Goal: Find specific page/section

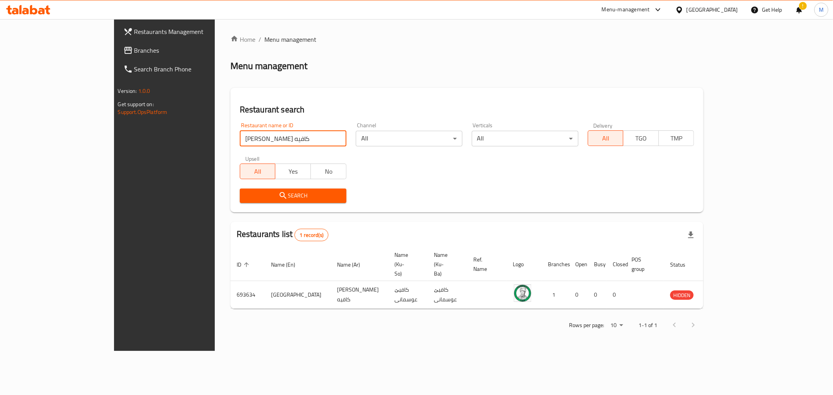
click at [240, 145] on input "[PERSON_NAME] كافيه" at bounding box center [293, 139] width 107 height 16
click at [240, 144] on input "[PERSON_NAME] كافيه" at bounding box center [293, 139] width 107 height 16
type input "v"
type input "ركية"
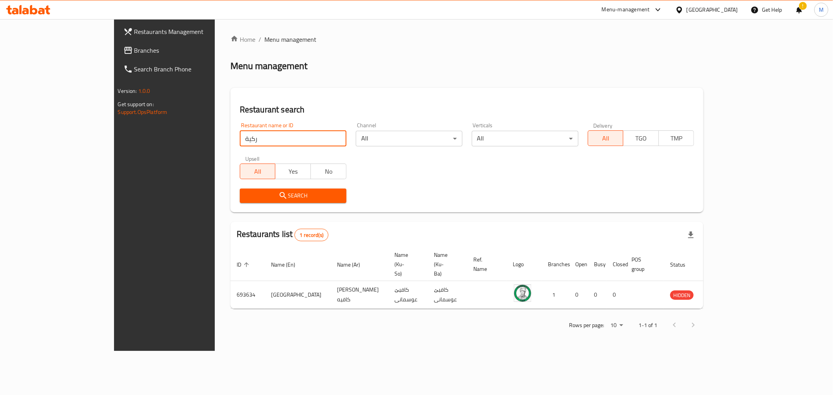
click button "Search" at bounding box center [293, 196] width 107 height 14
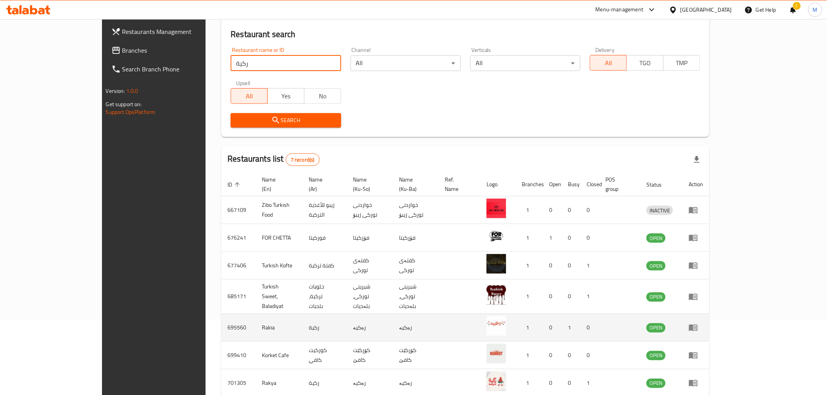
scroll to position [105, 0]
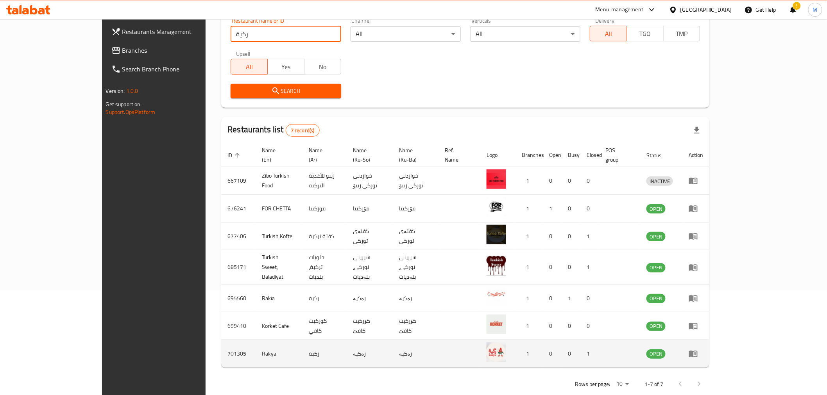
click at [255, 342] on td "Rakya" at bounding box center [278, 354] width 47 height 28
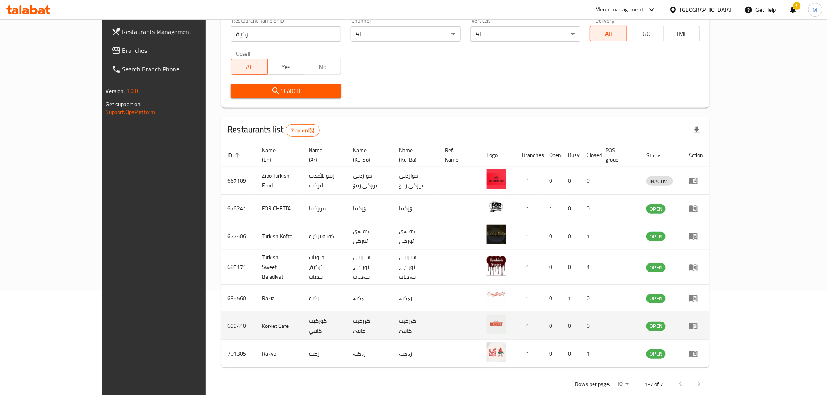
click at [255, 315] on td "Korket Cafe" at bounding box center [278, 327] width 47 height 28
